Goal: Transaction & Acquisition: Book appointment/travel/reservation

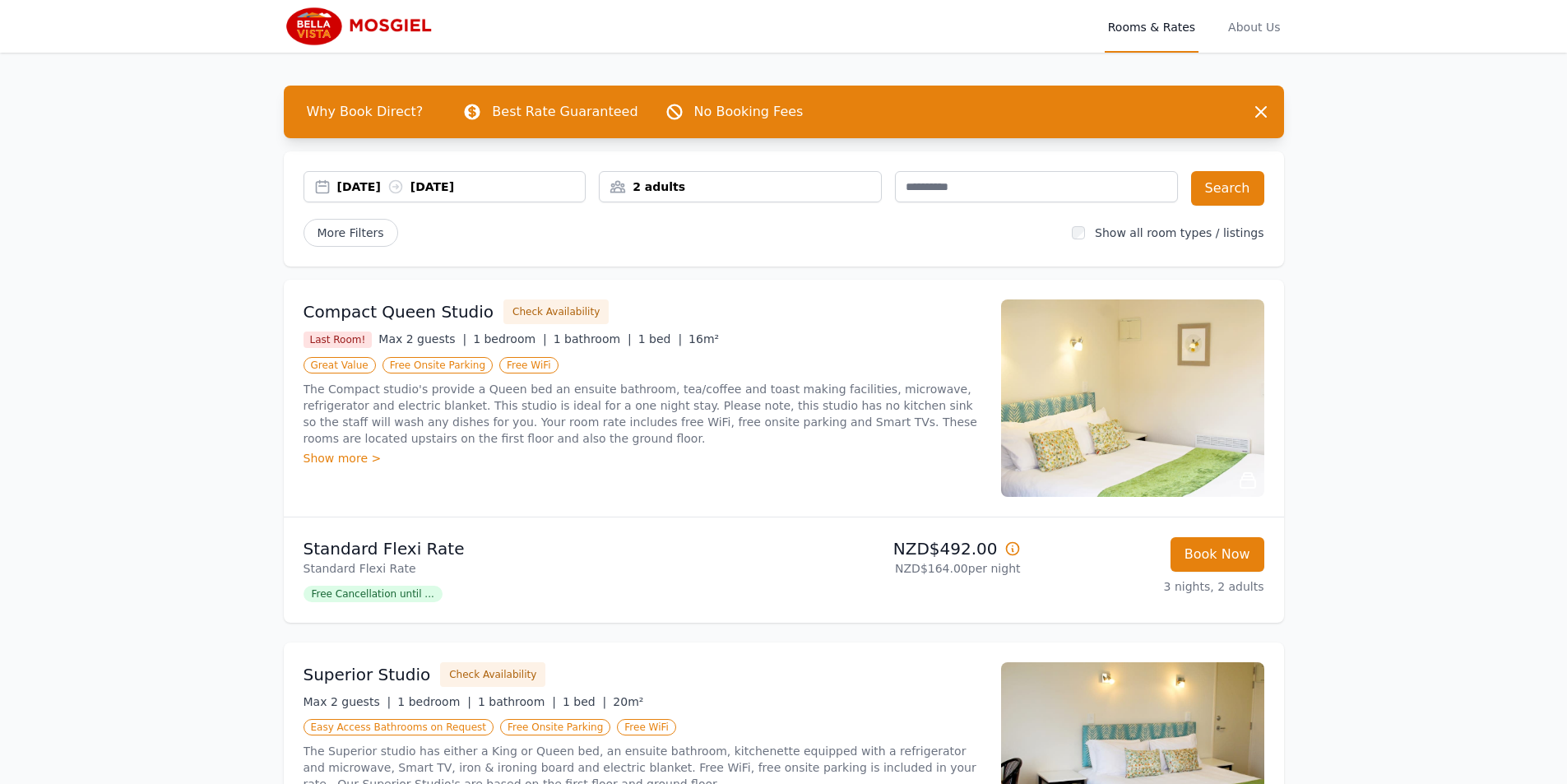
click at [324, 177] on div "[DATE] [DATE]" at bounding box center [445, 187] width 283 height 31
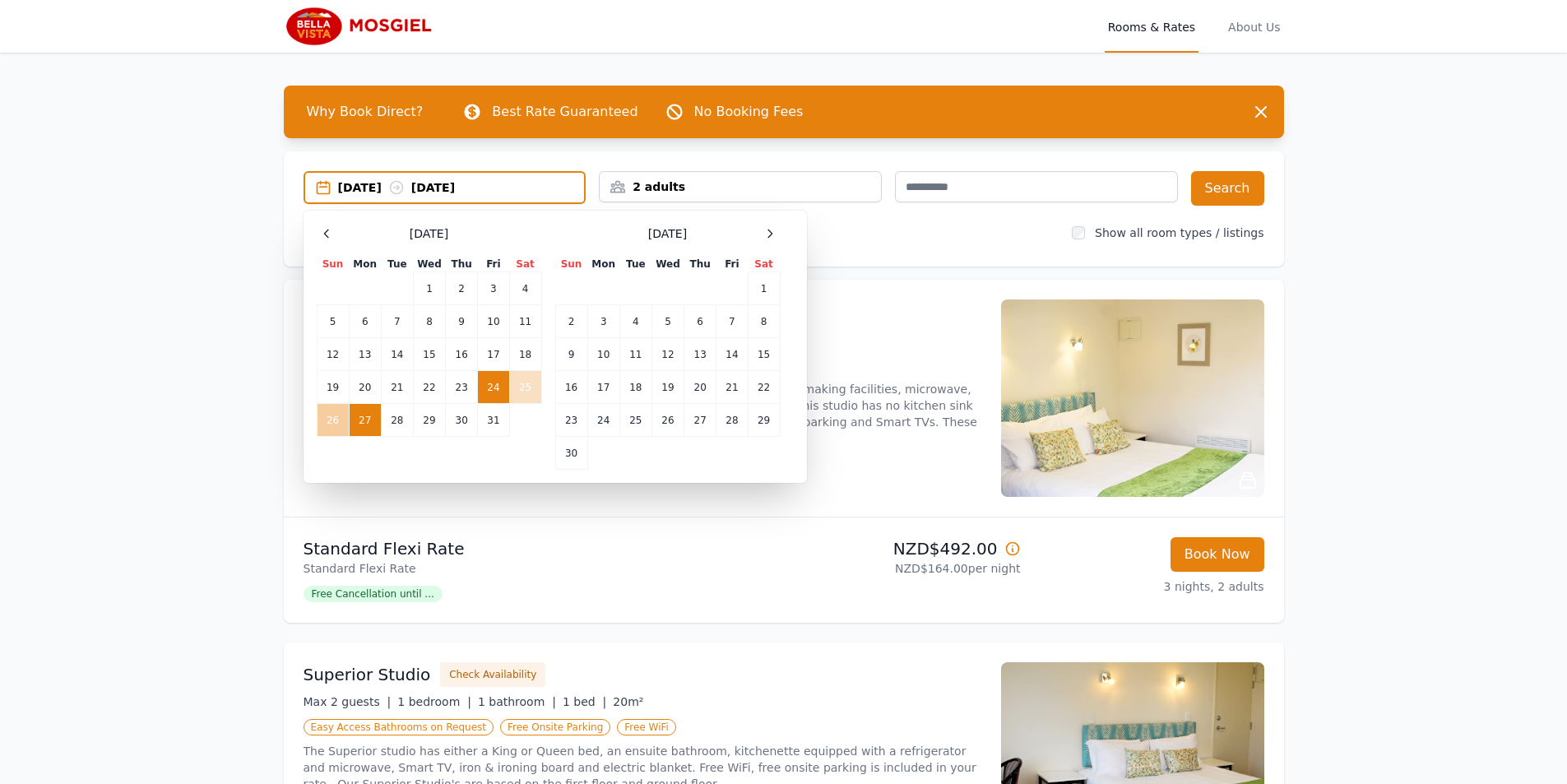
click at [336, 408] on td "26" at bounding box center [332, 421] width 32 height 33
click at [336, 185] on div "[DATE] --" at bounding box center [445, 187] width 280 height 16
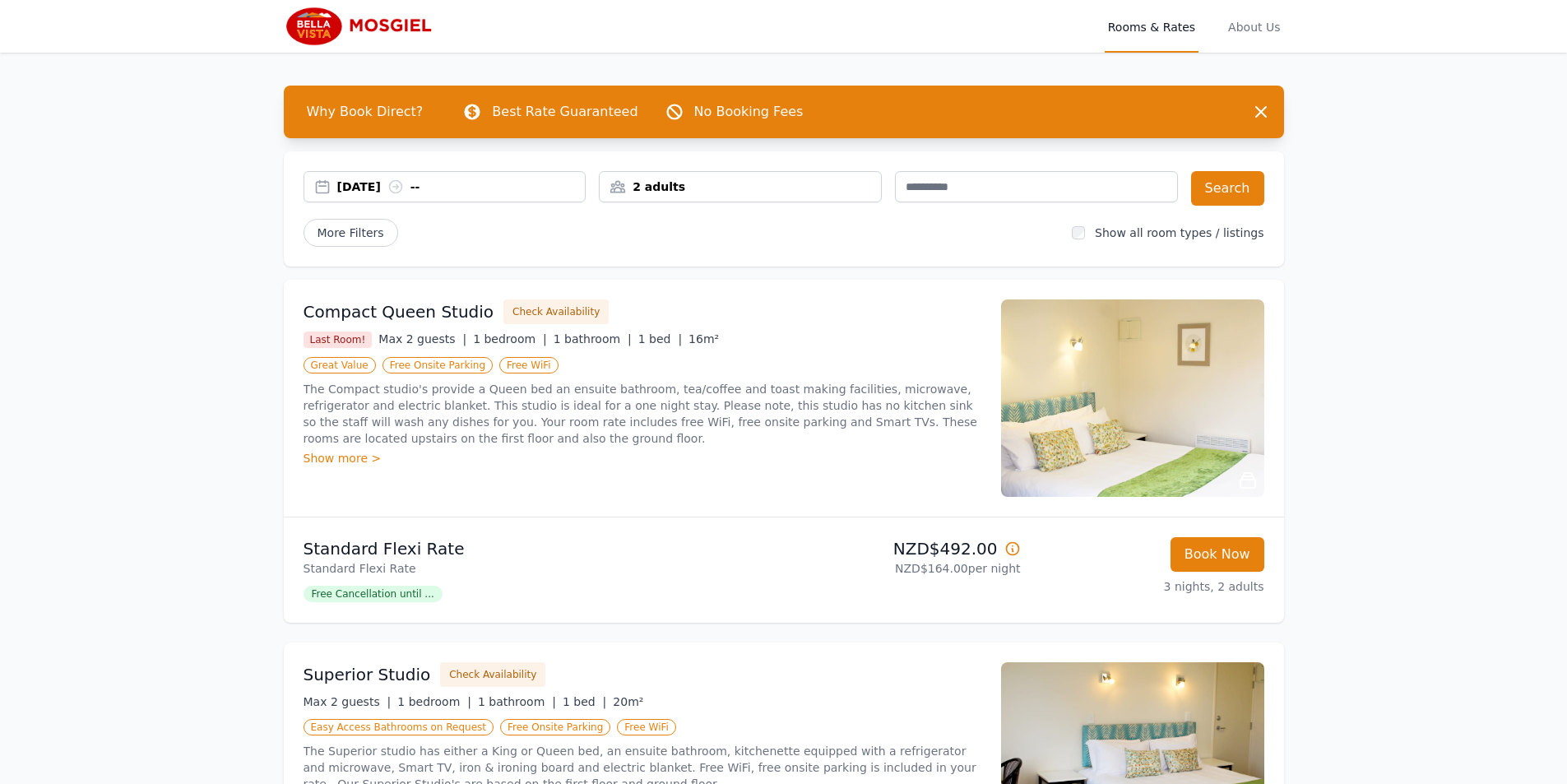
click at [358, 180] on div "[DATE] --" at bounding box center [461, 186] width 248 height 16
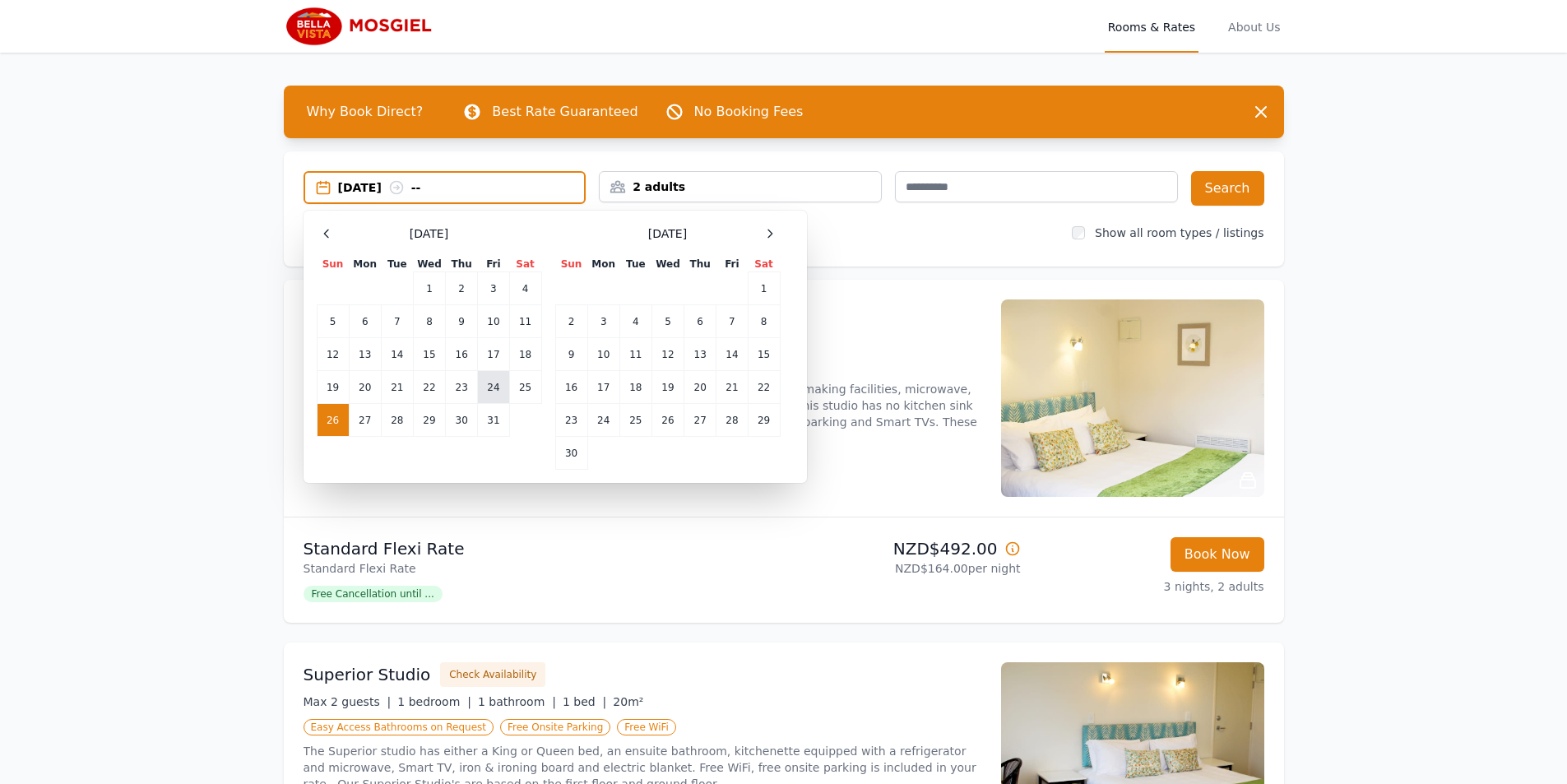
click at [495, 379] on td "24" at bounding box center [493, 388] width 31 height 33
click at [331, 410] on td "26" at bounding box center [332, 421] width 32 height 33
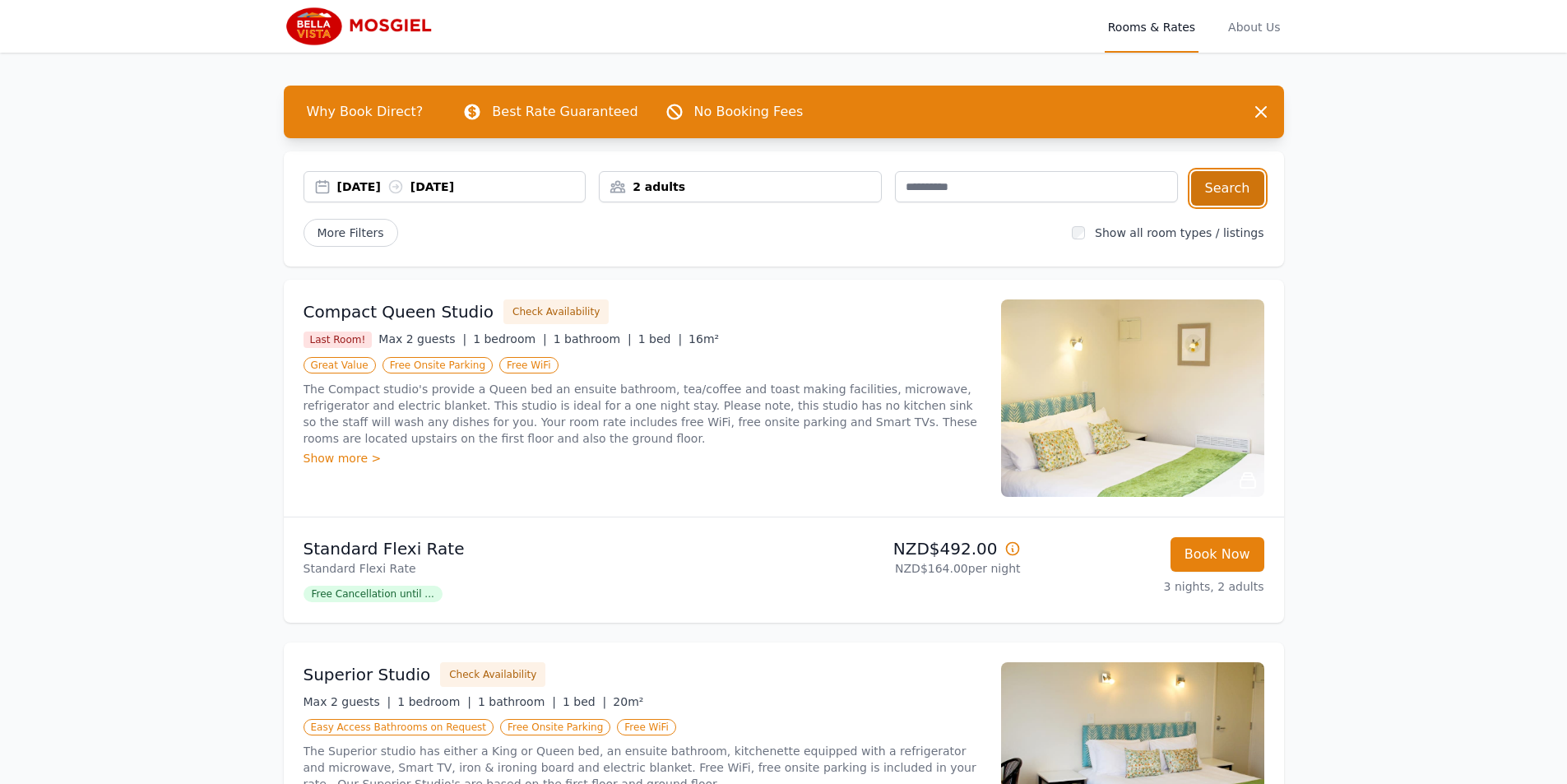
click at [1231, 190] on button "Search" at bounding box center [1228, 189] width 74 height 35
